Goal: Navigation & Orientation: Find specific page/section

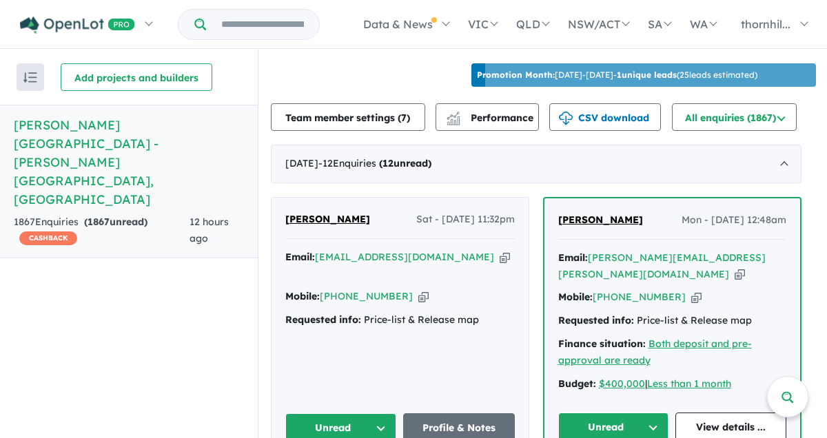
scroll to position [513, 0]
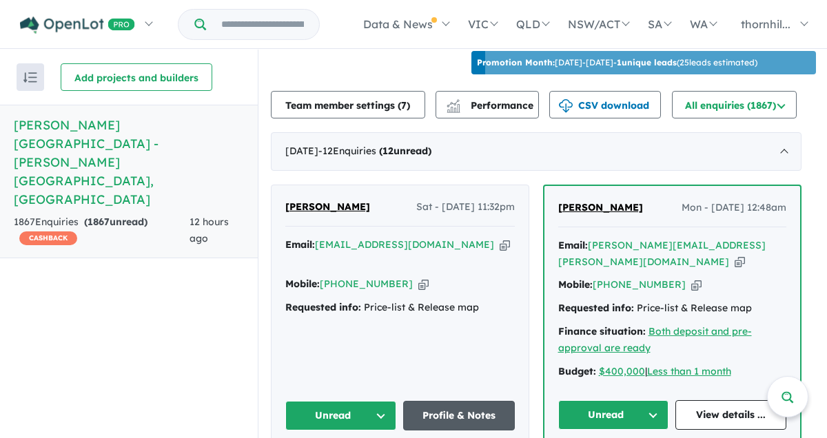
click at [450, 401] on link "Profile & Notes" at bounding box center [459, 416] width 112 height 30
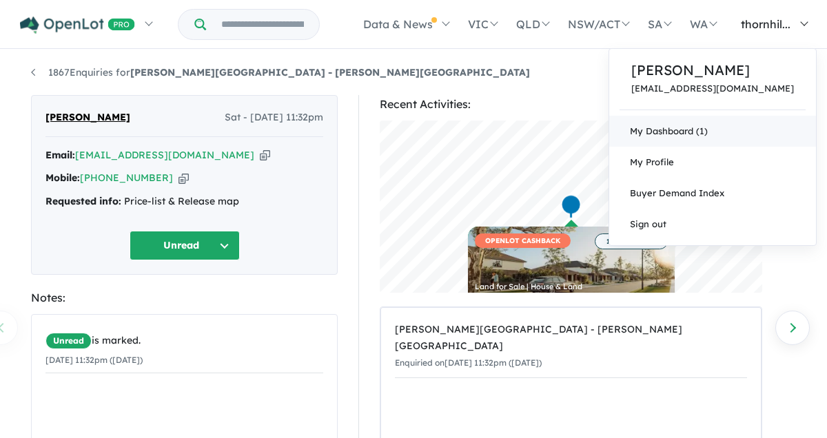
click at [683, 133] on link "My Dashboard (1)" at bounding box center [712, 131] width 207 height 31
